Goal: Task Accomplishment & Management: Manage account settings

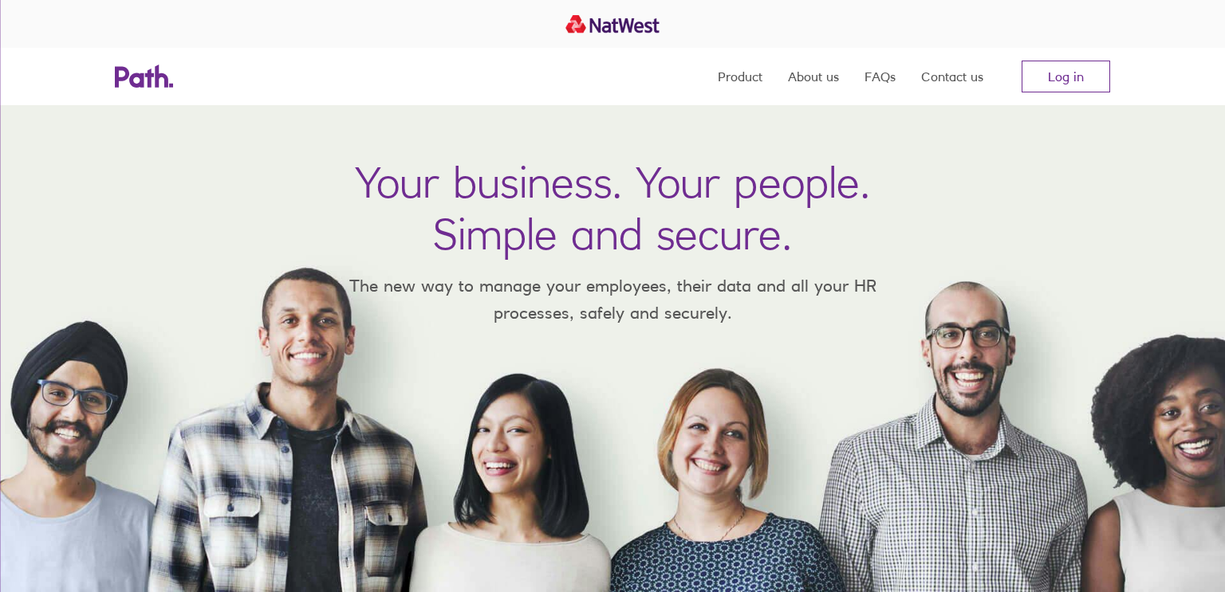
click at [1048, 66] on link "Log in" at bounding box center [1065, 77] width 89 height 32
click at [1054, 82] on link "Log in" at bounding box center [1065, 77] width 89 height 32
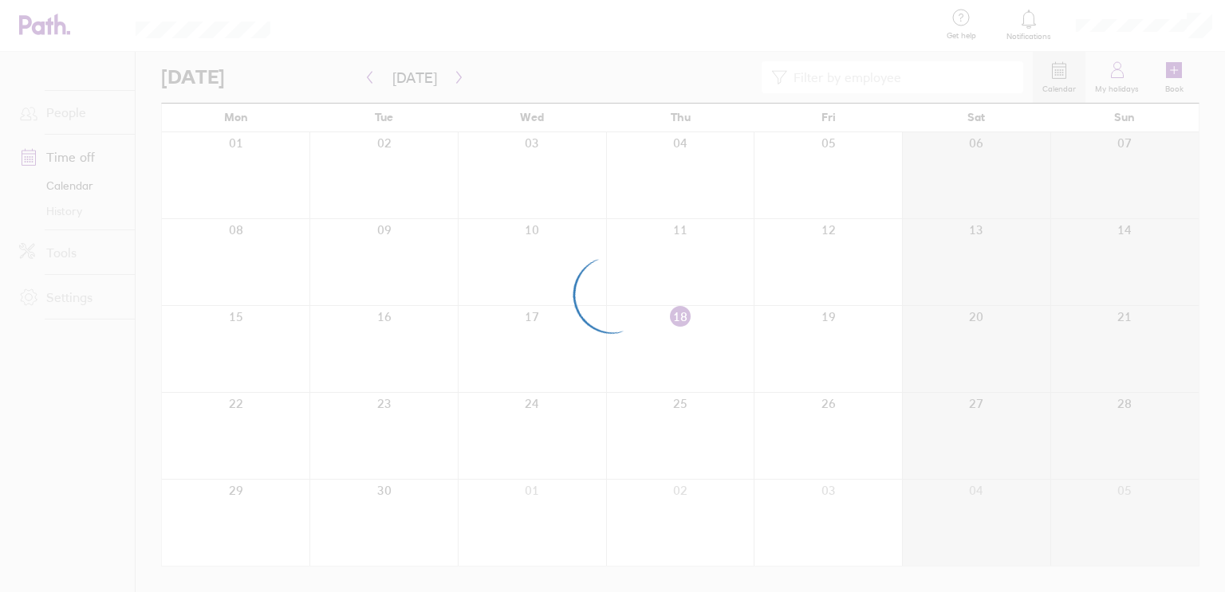
click at [158, 148] on div at bounding box center [612, 296] width 1225 height 592
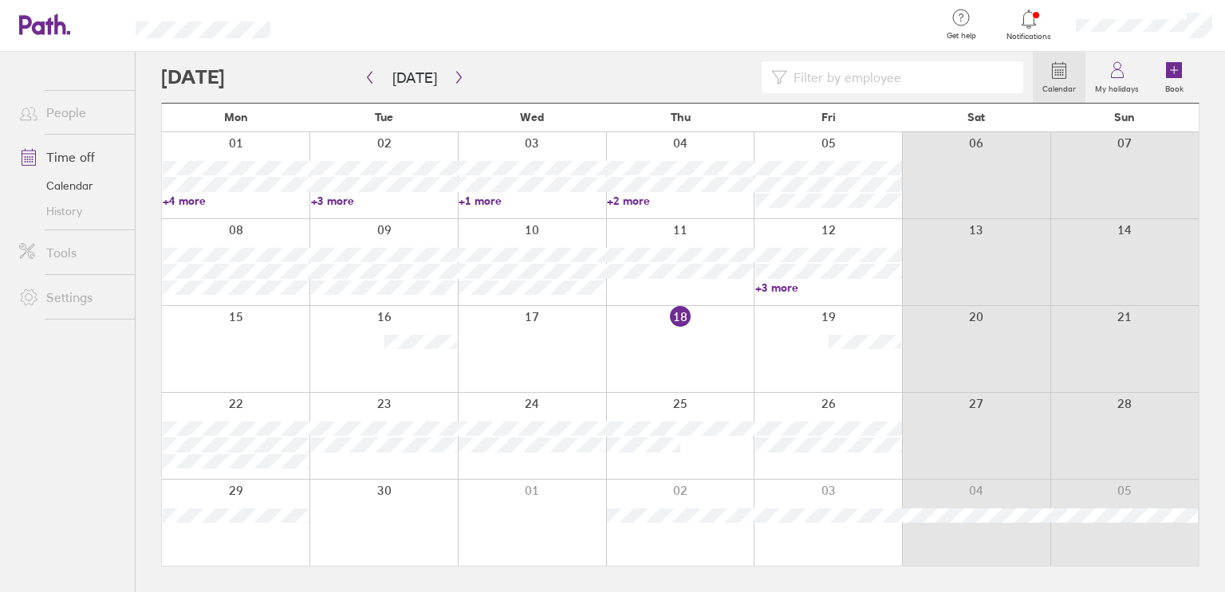
click at [255, 539] on div at bounding box center [236, 523] width 148 height 86
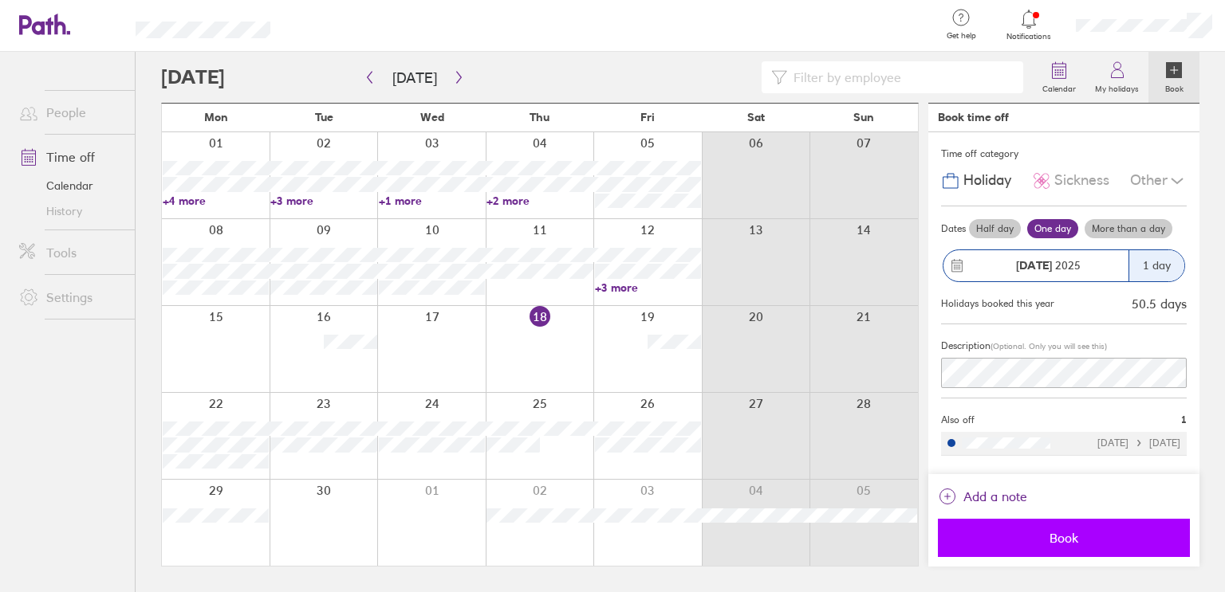
click at [1055, 537] on span "Book" at bounding box center [1064, 538] width 230 height 14
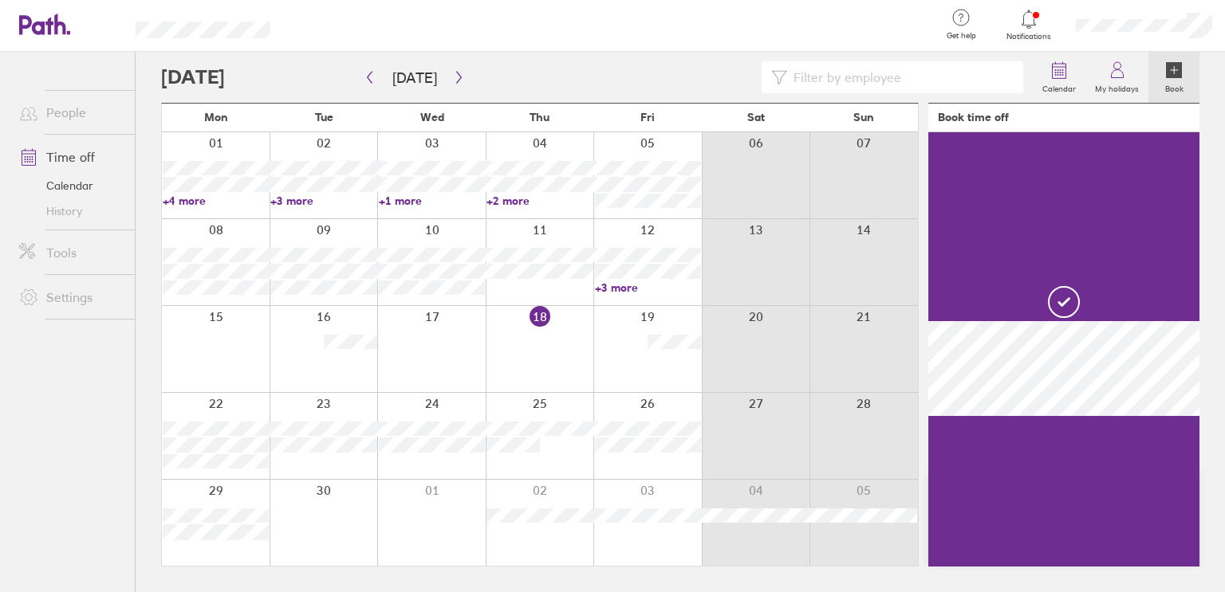
click at [335, 526] on div at bounding box center [323, 523] width 108 height 86
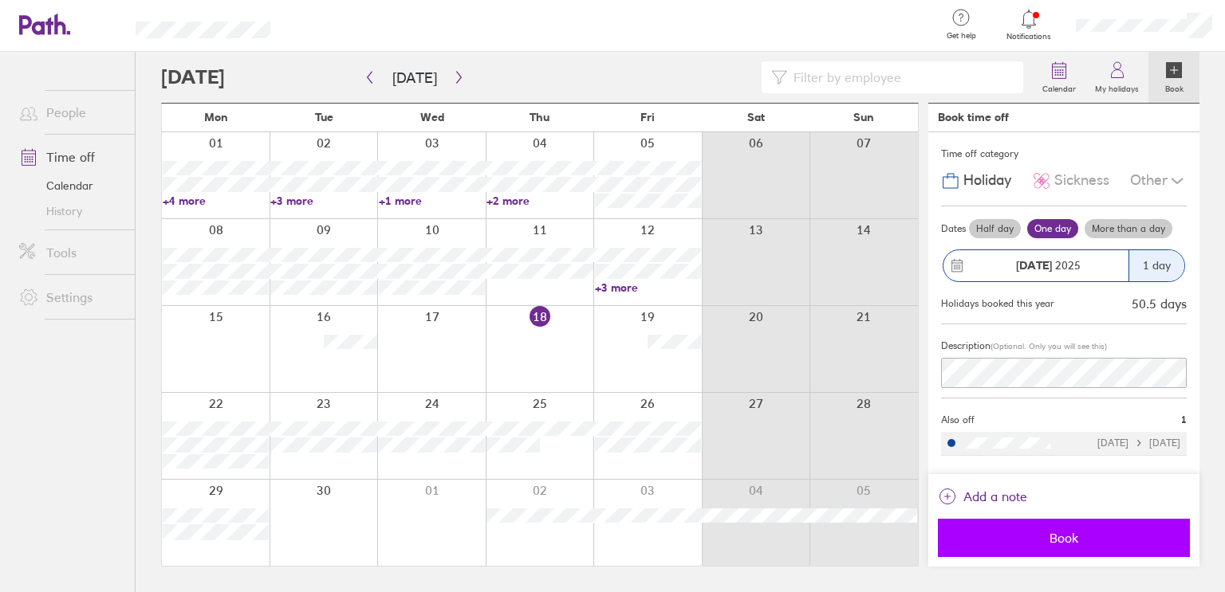
click at [1059, 534] on span "Book" at bounding box center [1064, 538] width 230 height 14
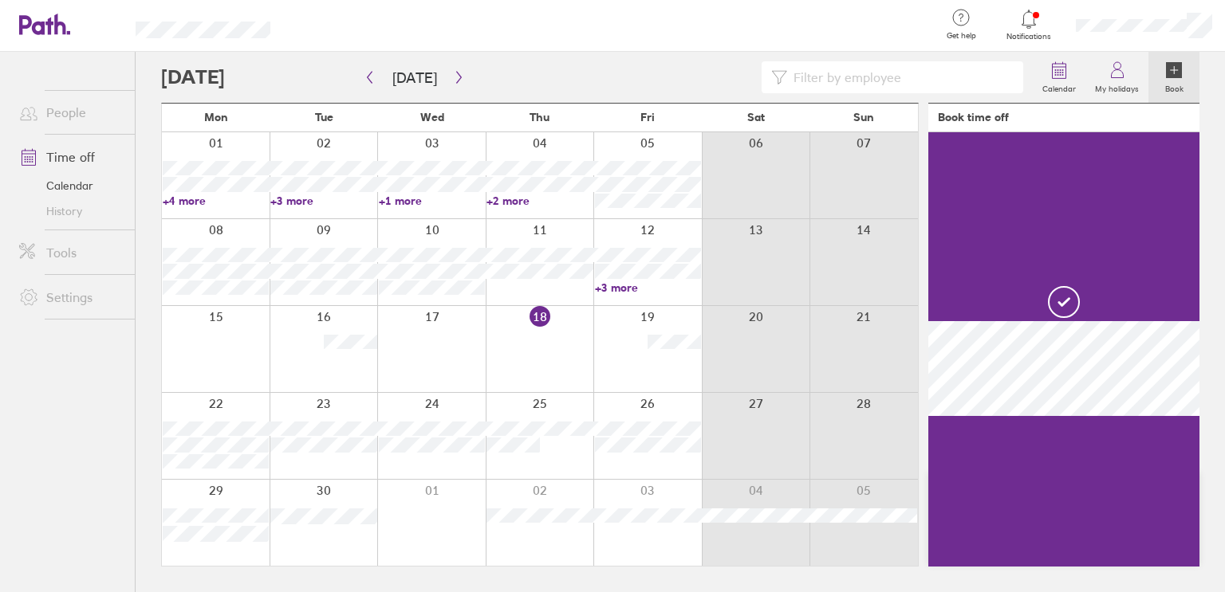
click at [449, 523] on div at bounding box center [431, 523] width 108 height 86
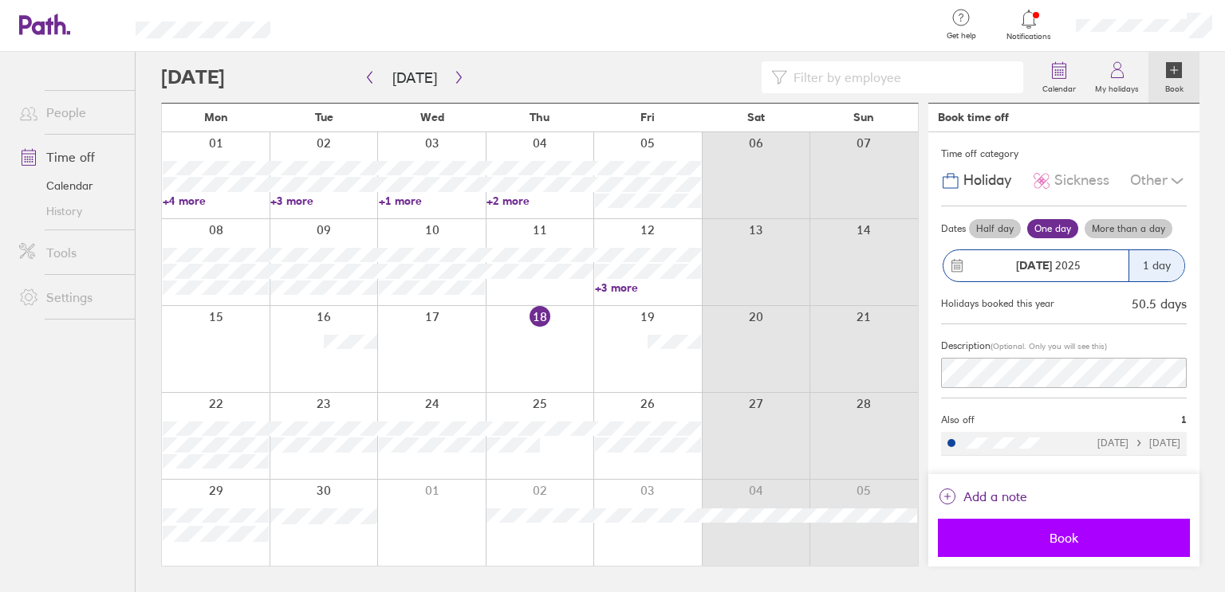
click at [1042, 541] on span "Book" at bounding box center [1064, 538] width 230 height 14
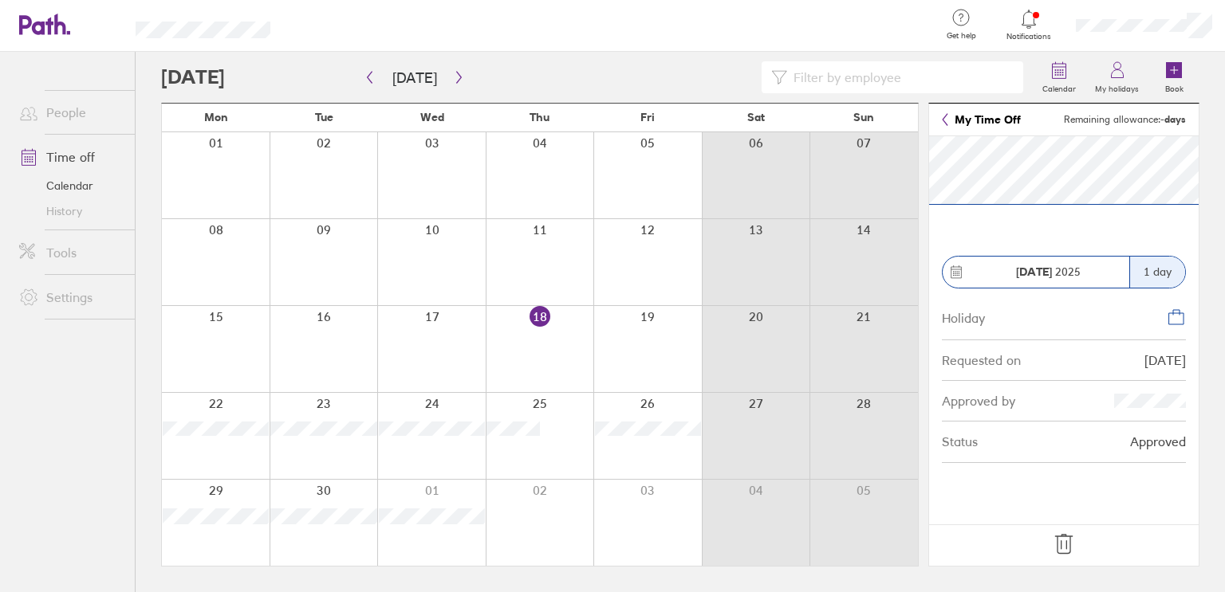
click at [1064, 541] on icon at bounding box center [1064, 545] width 26 height 26
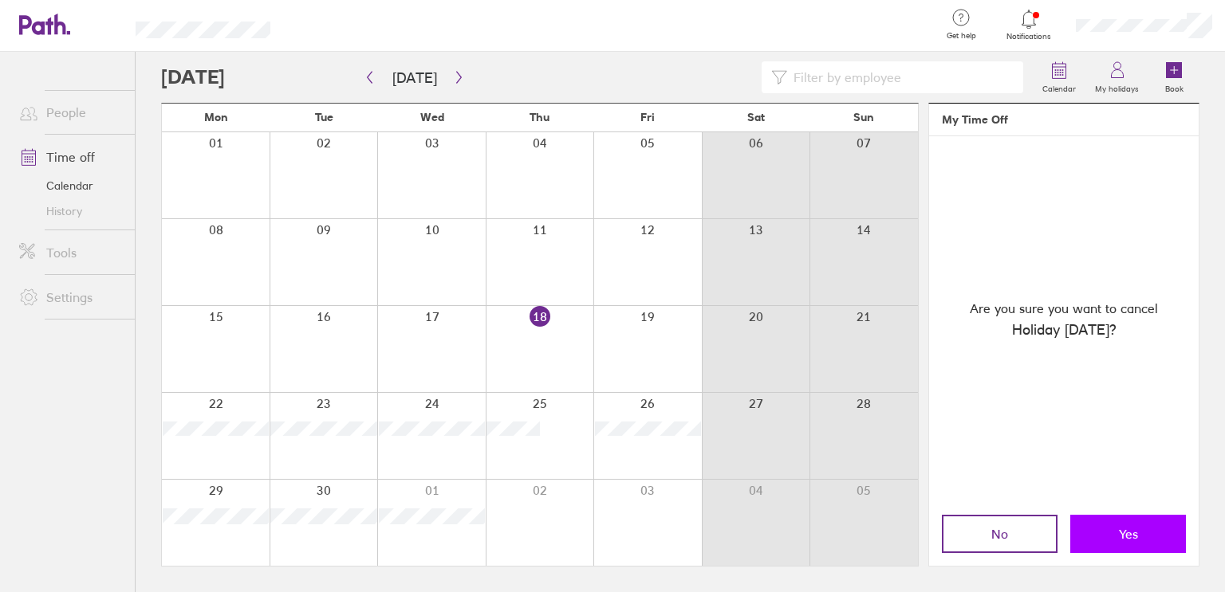
click at [1105, 531] on button "Yes" at bounding box center [1128, 534] width 116 height 38
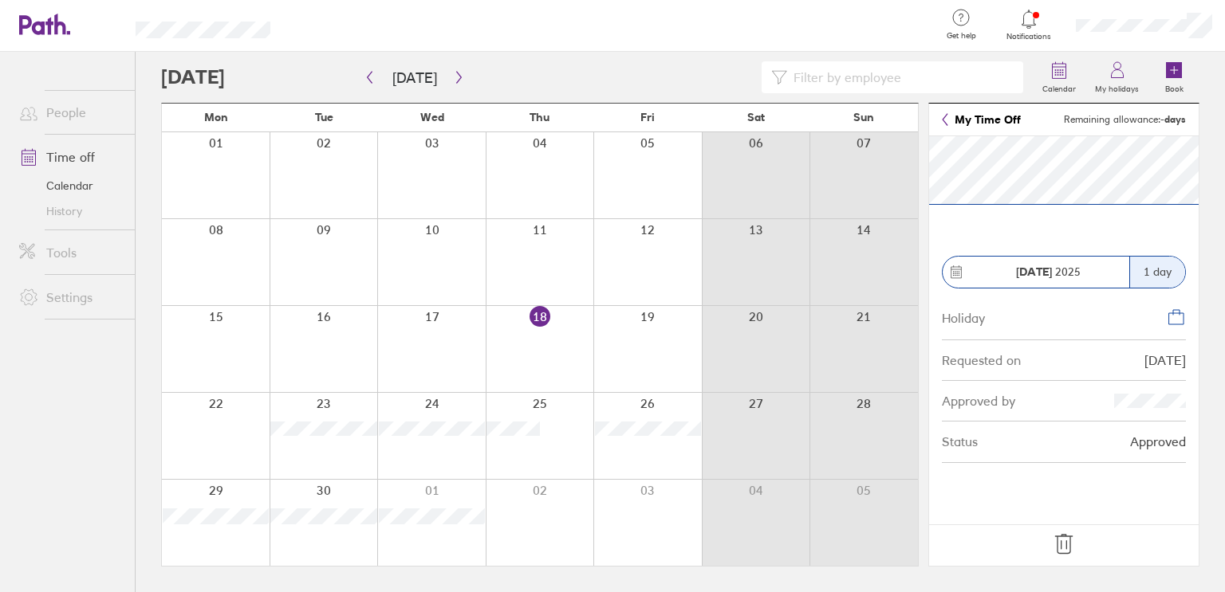
click at [1064, 543] on icon at bounding box center [1064, 545] width 26 height 26
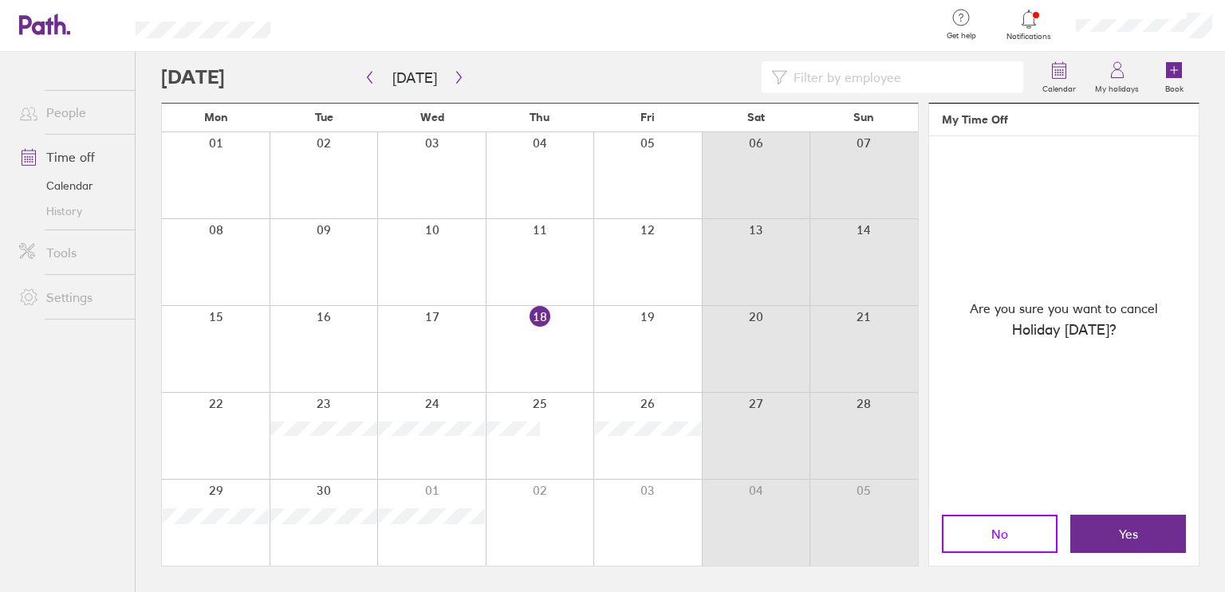
click at [1040, 519] on button "No" at bounding box center [1000, 534] width 116 height 38
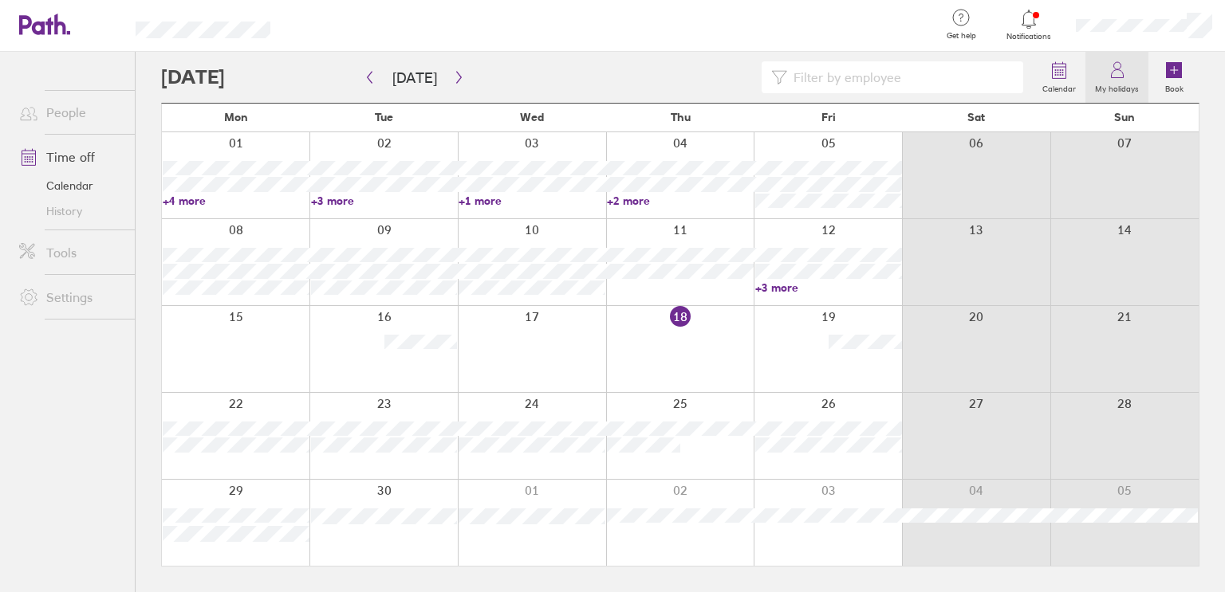
click at [1111, 83] on label "My holidays" at bounding box center [1116, 87] width 63 height 14
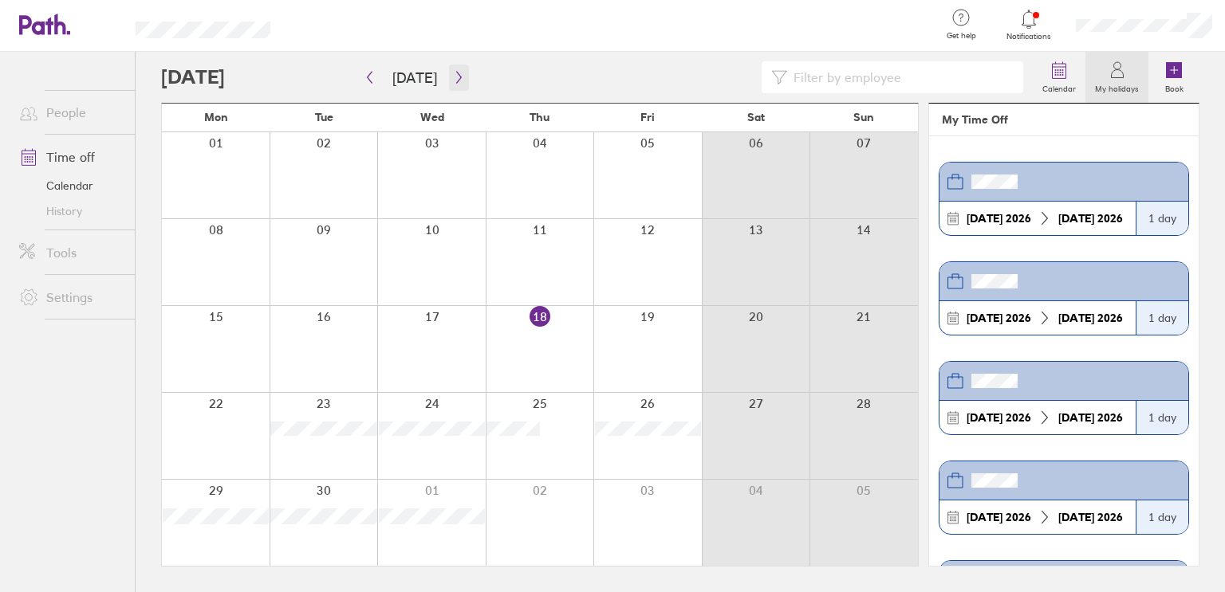
click at [456, 80] on icon "button" at bounding box center [459, 77] width 12 height 13
click at [367, 86] on button "button" at bounding box center [370, 78] width 20 height 26
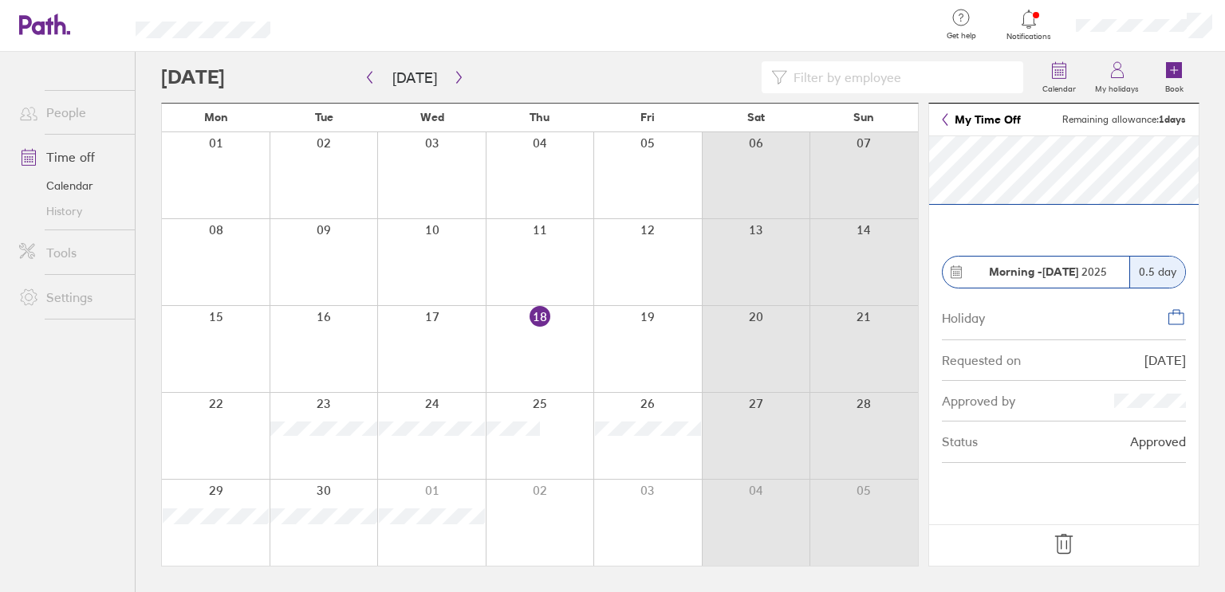
click at [1061, 545] on icon at bounding box center [1064, 545] width 26 height 26
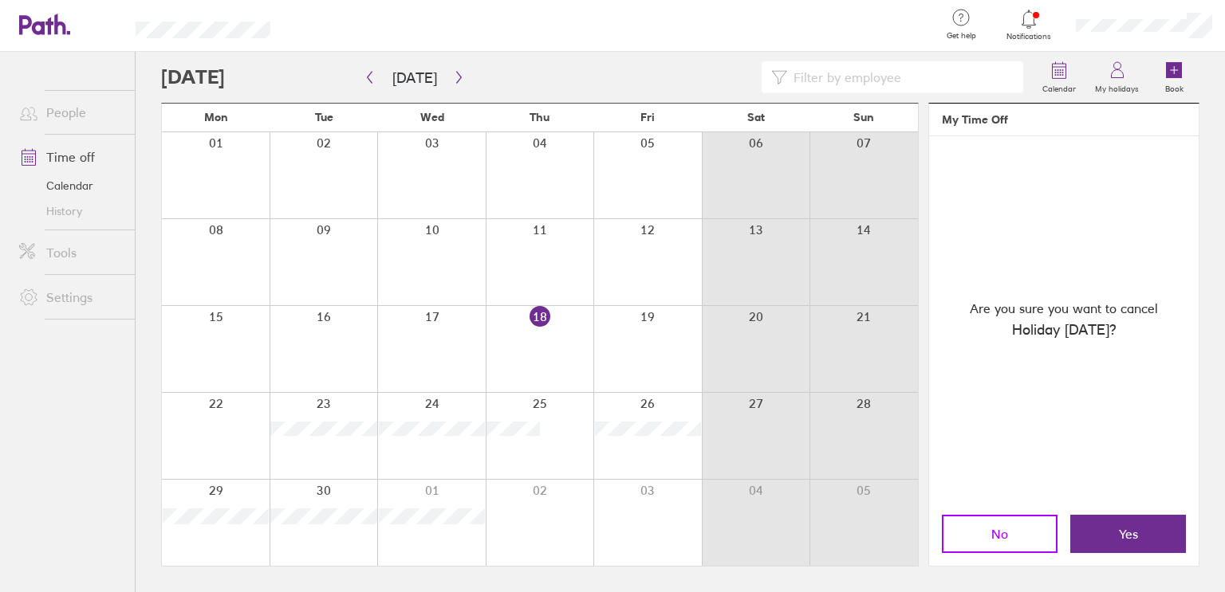
click at [978, 545] on button "No" at bounding box center [1000, 534] width 116 height 38
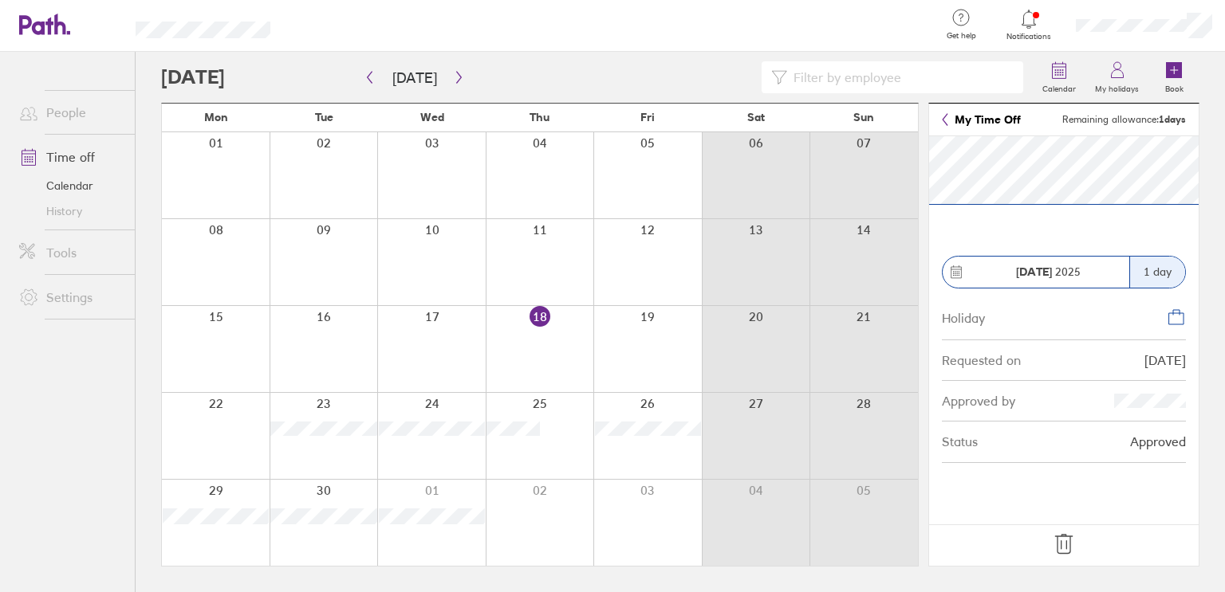
click at [1063, 545] on icon at bounding box center [1064, 545] width 26 height 26
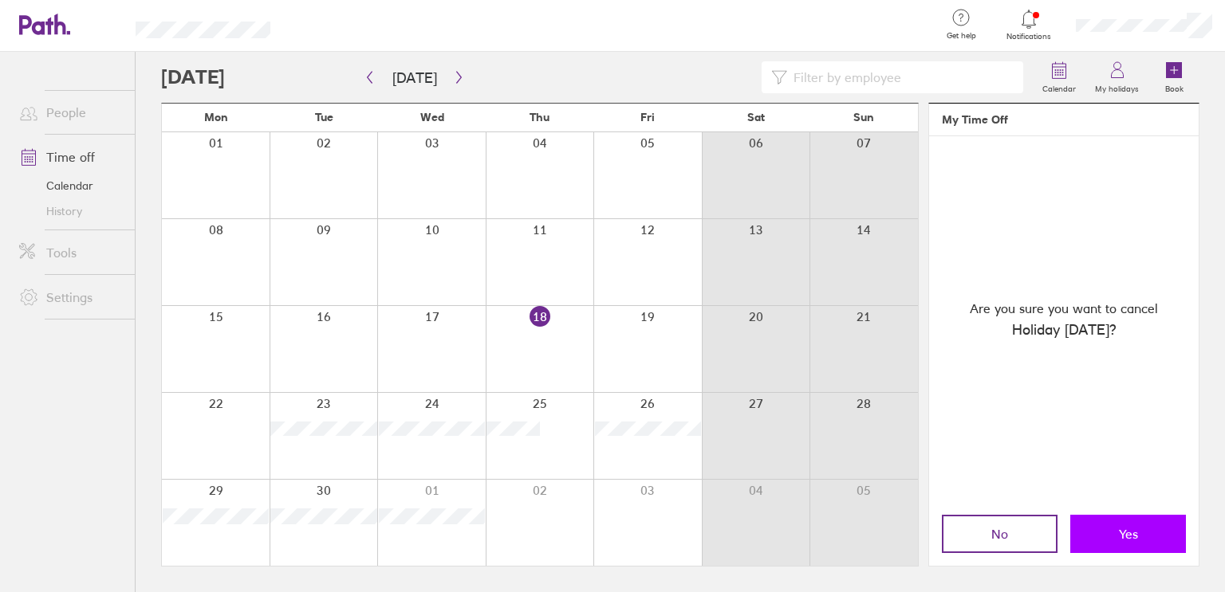
click at [1147, 529] on button "Yes" at bounding box center [1128, 534] width 116 height 38
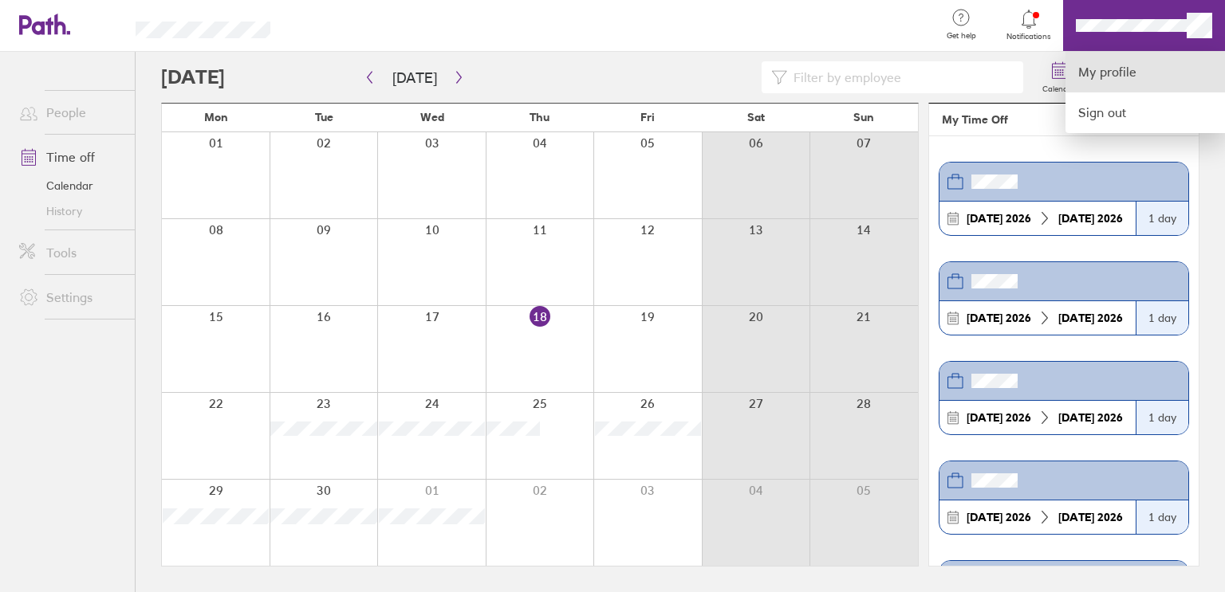
click at [1107, 83] on link "My profile" at bounding box center [1144, 72] width 159 height 41
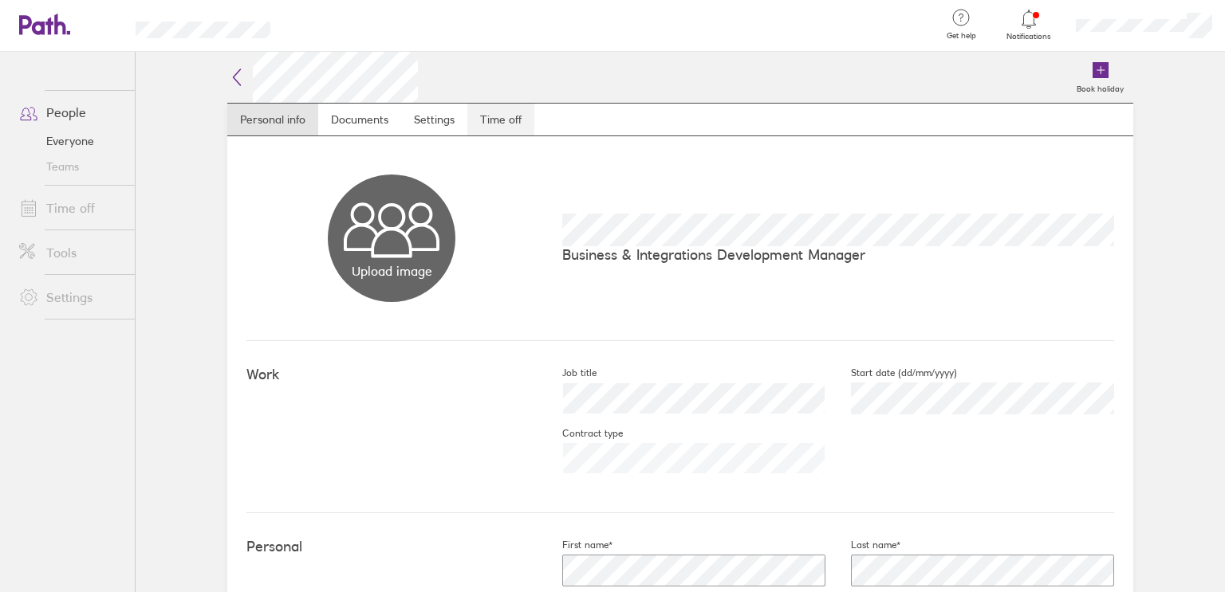
click at [504, 124] on link "Time off" at bounding box center [500, 120] width 67 height 32
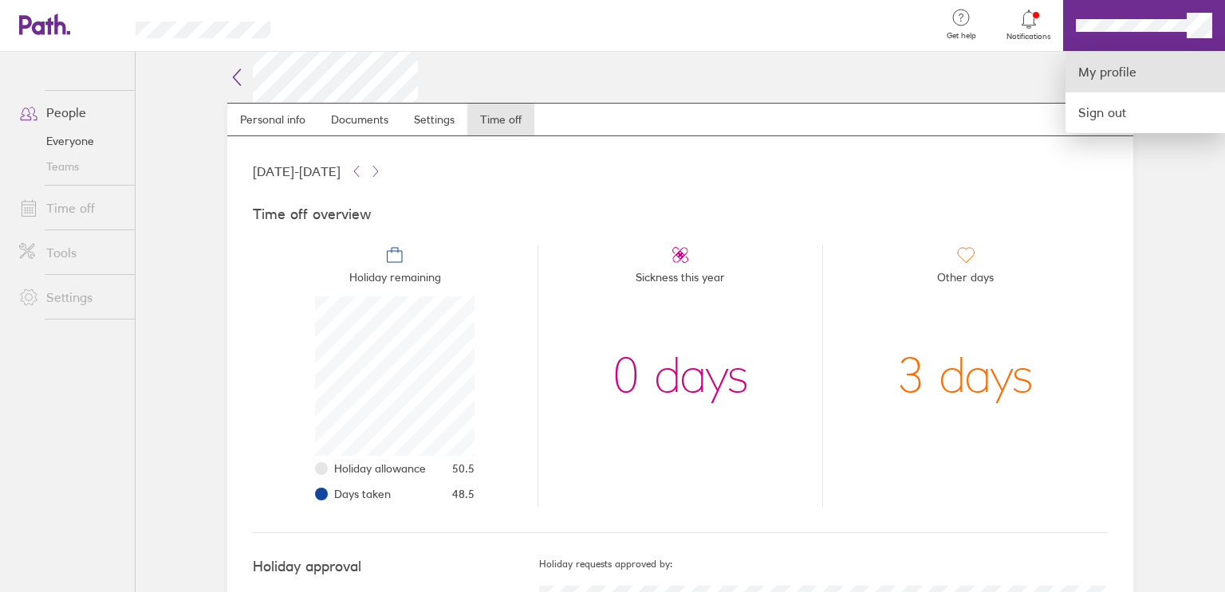
click at [1100, 69] on link "My profile" at bounding box center [1144, 72] width 159 height 41
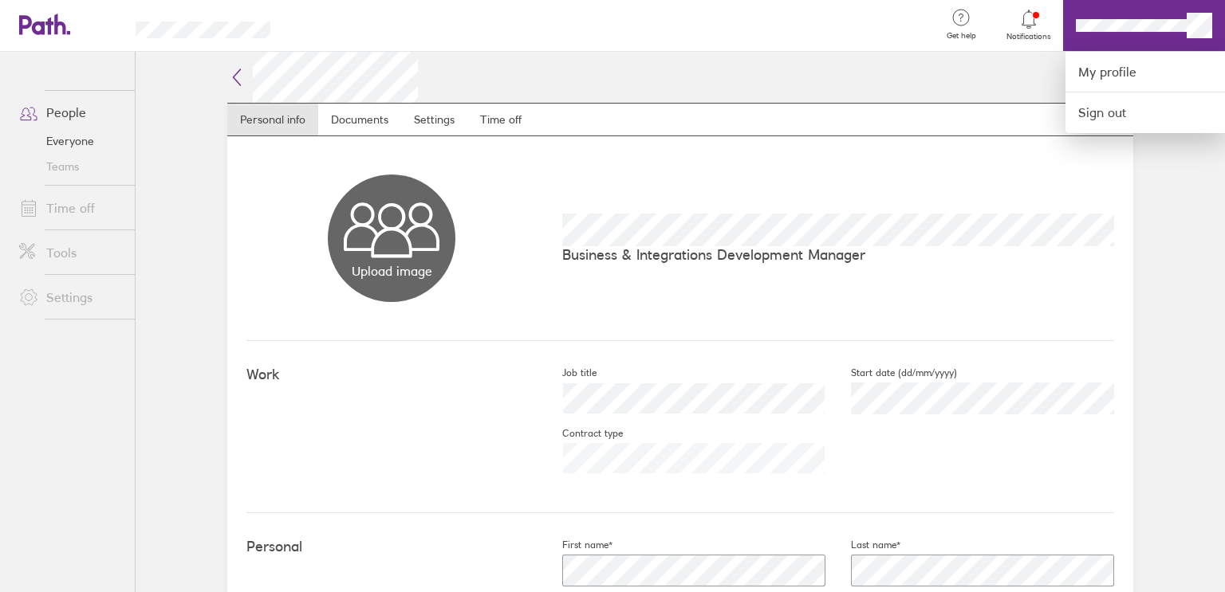
click at [62, 139] on div at bounding box center [612, 296] width 1225 height 592
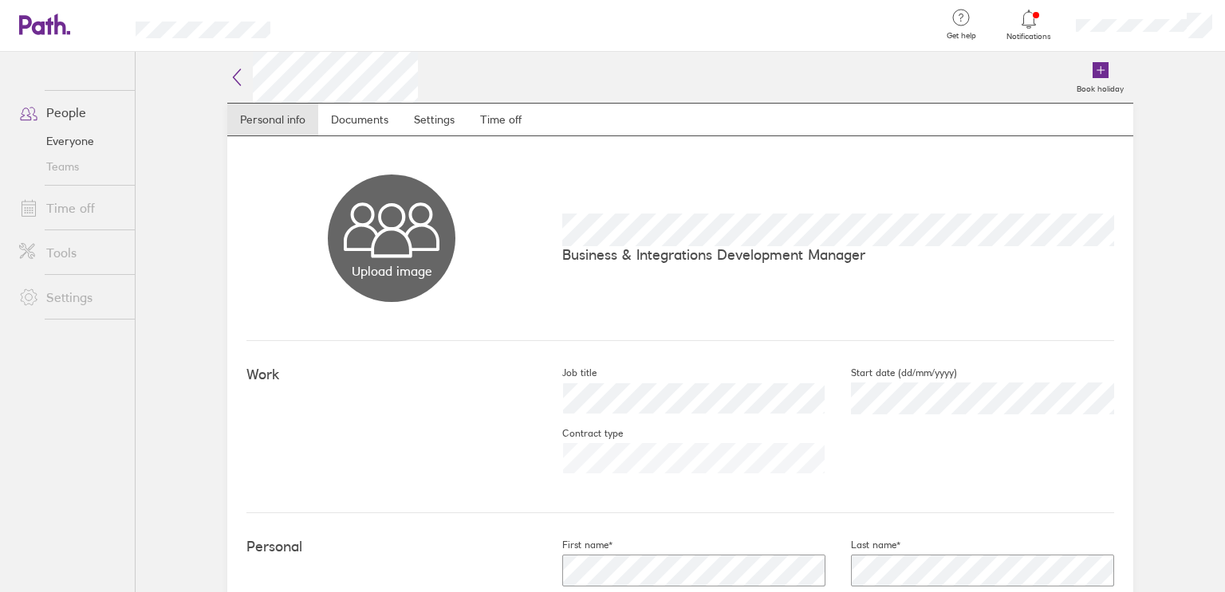
click at [62, 139] on link "Everyone" at bounding box center [70, 141] width 128 height 26
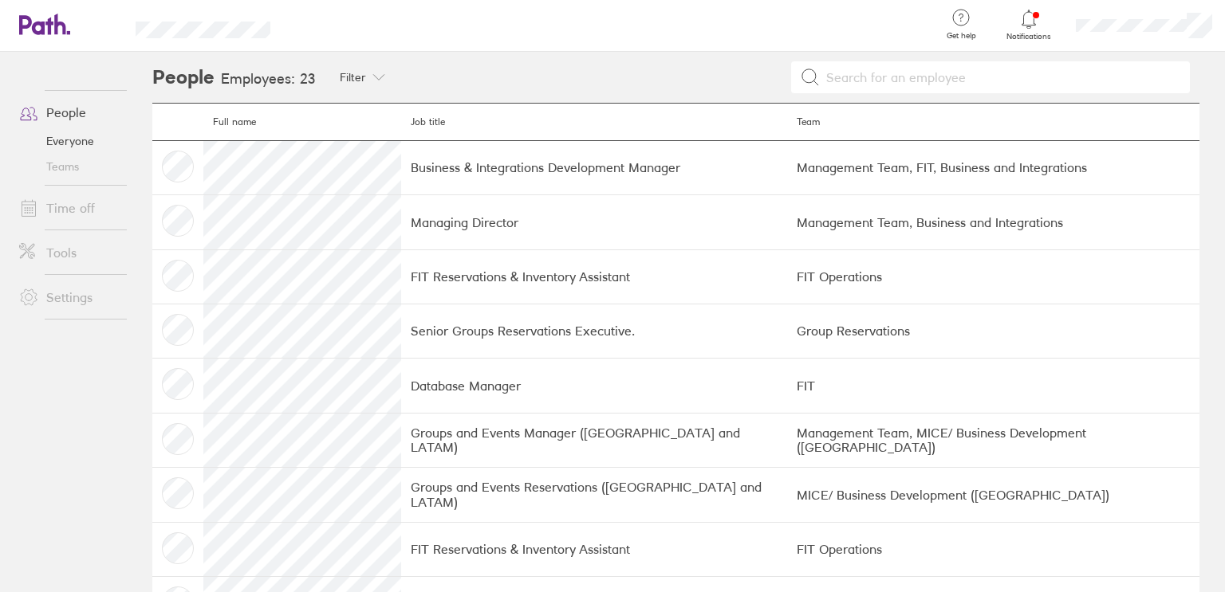
click at [65, 111] on link "People" at bounding box center [70, 112] width 128 height 32
click at [66, 139] on link "Everyone" at bounding box center [70, 141] width 128 height 26
click at [49, 26] on icon at bounding box center [36, 24] width 34 height 19
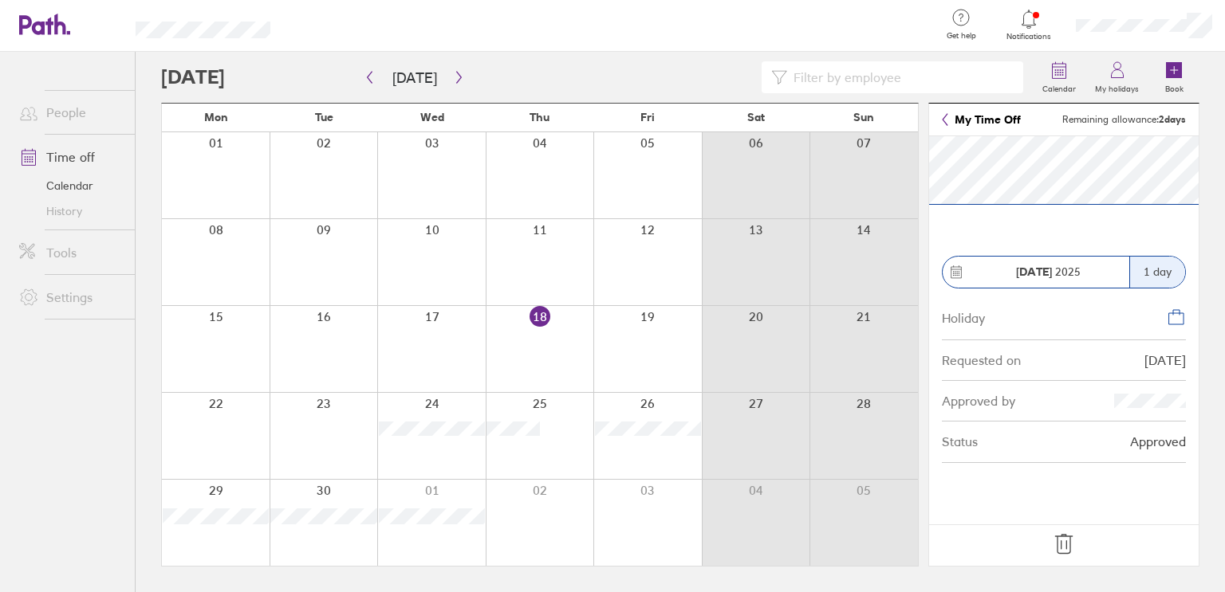
click at [1060, 543] on icon at bounding box center [1064, 545] width 26 height 26
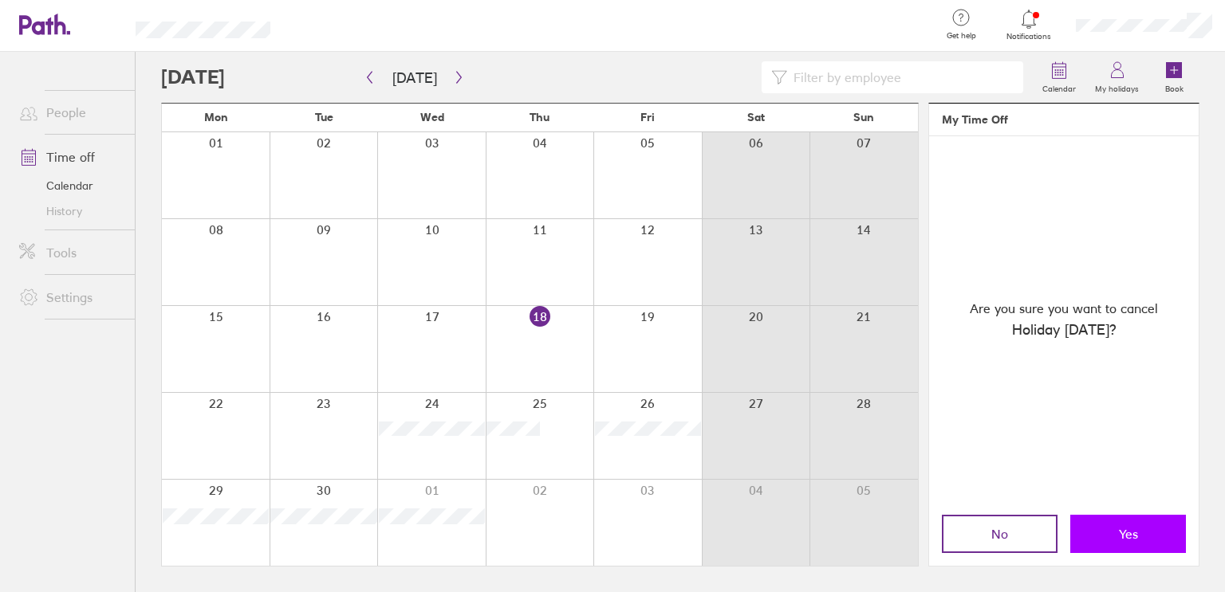
click at [1107, 532] on button "Yes" at bounding box center [1128, 534] width 116 height 38
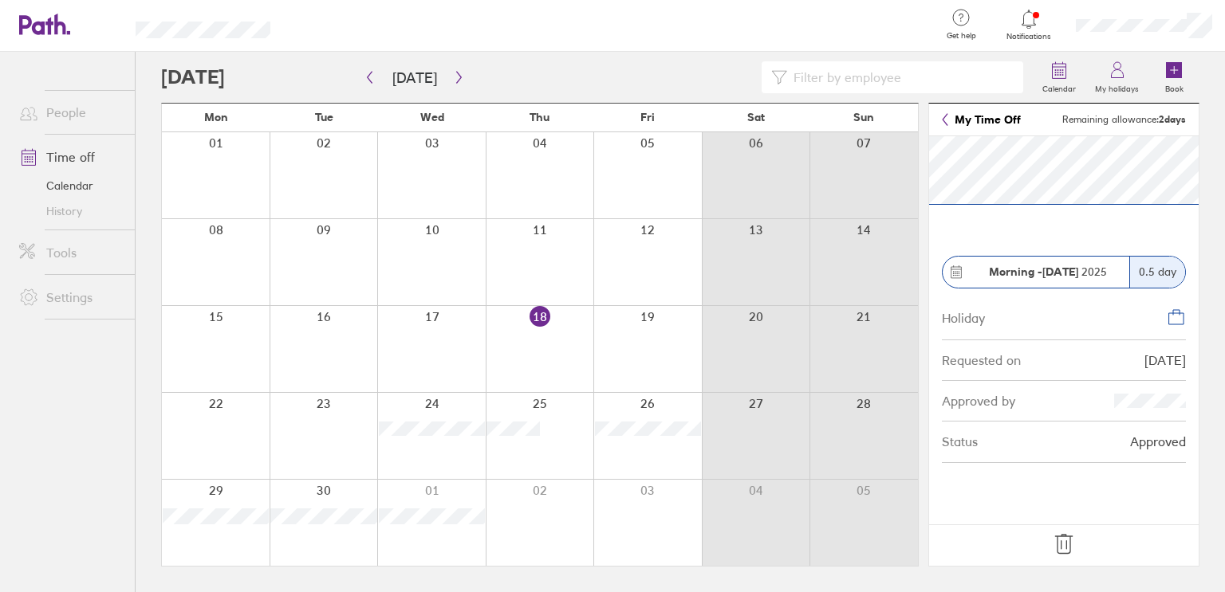
click at [620, 52] on div "Calendar My holidays Book" at bounding box center [680, 77] width 1038 height 51
click at [1056, 541] on icon at bounding box center [1063, 544] width 17 height 19
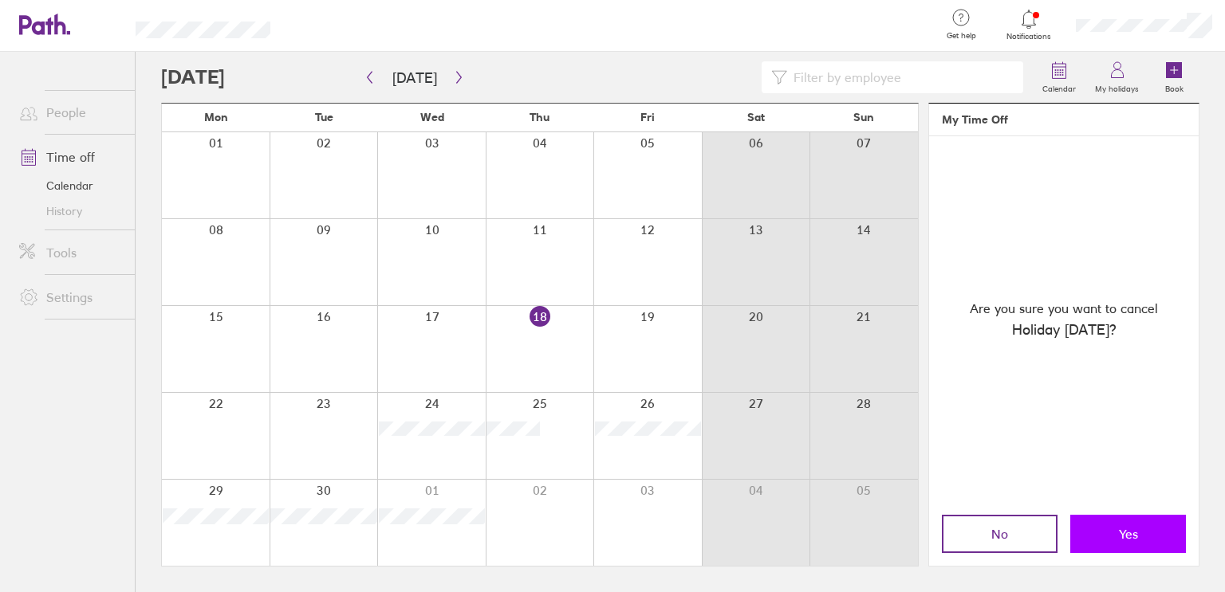
click at [1110, 533] on button "Yes" at bounding box center [1128, 534] width 116 height 38
